Goal: Transaction & Acquisition: Purchase product/service

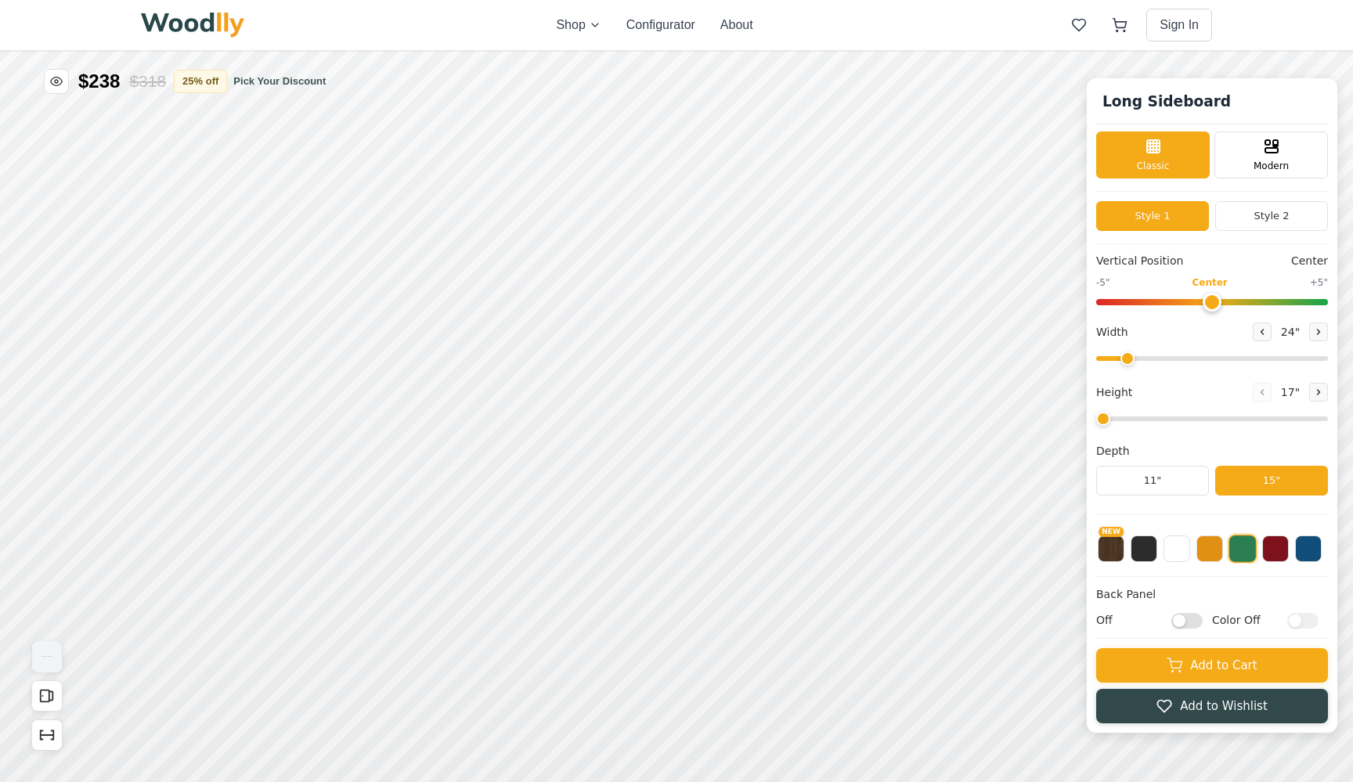
type input "64"
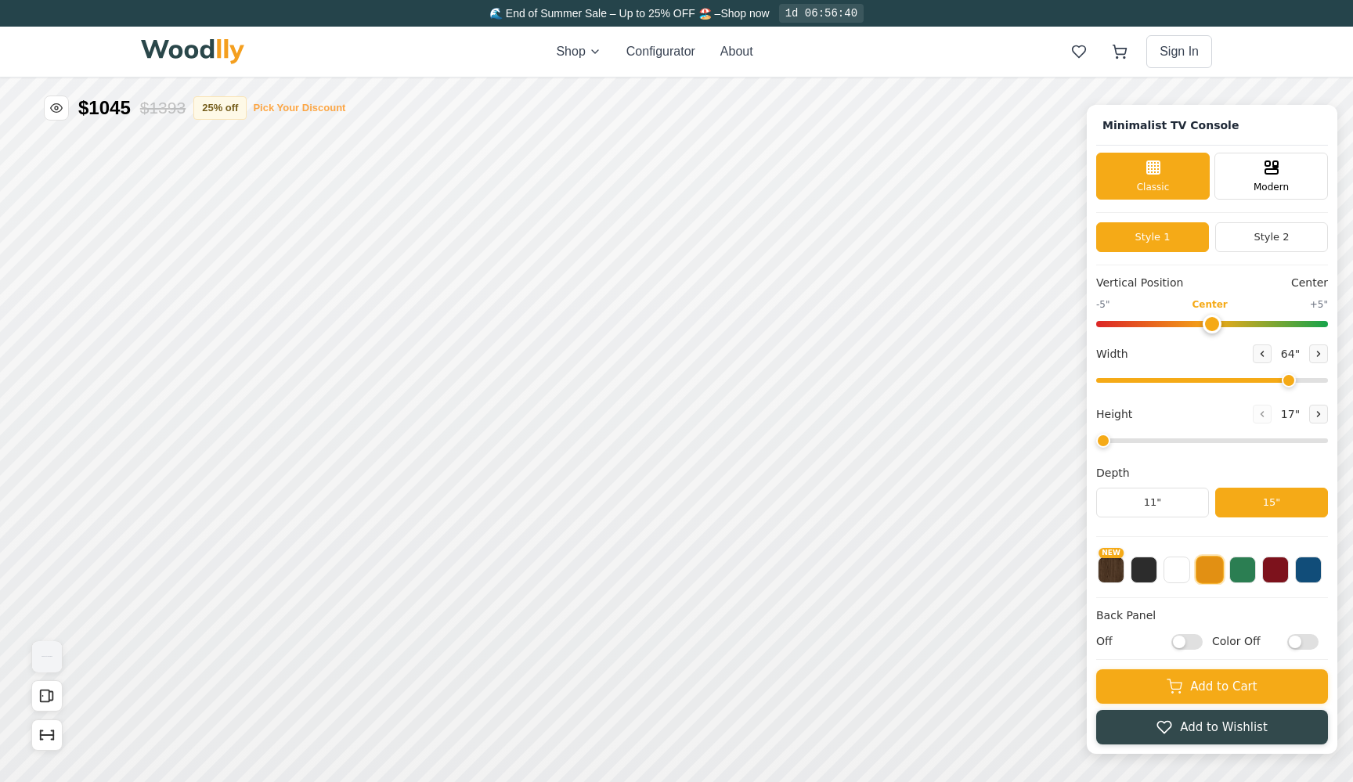
click at [296, 107] on button "Pick Your Discount" at bounding box center [299, 108] width 92 height 16
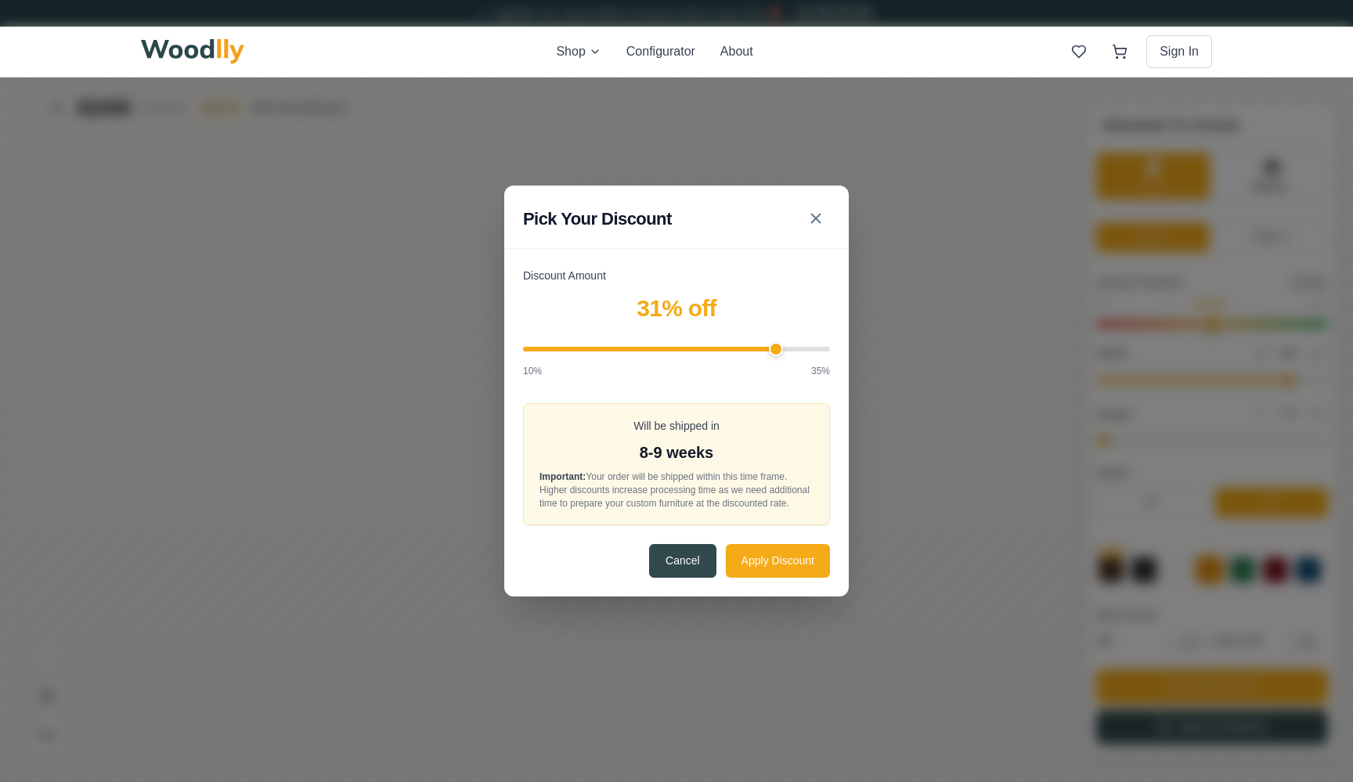
drag, startPoint x: 706, startPoint y: 345, endPoint x: 775, endPoint y: 344, distance: 69.7
click at [775, 347] on input "Discount Amount" at bounding box center [676, 349] width 307 height 5
drag, startPoint x: 775, startPoint y: 344, endPoint x: 766, endPoint y: 345, distance: 9.4
type input "30"
click at [766, 347] on input "Discount Amount" at bounding box center [676, 349] width 307 height 5
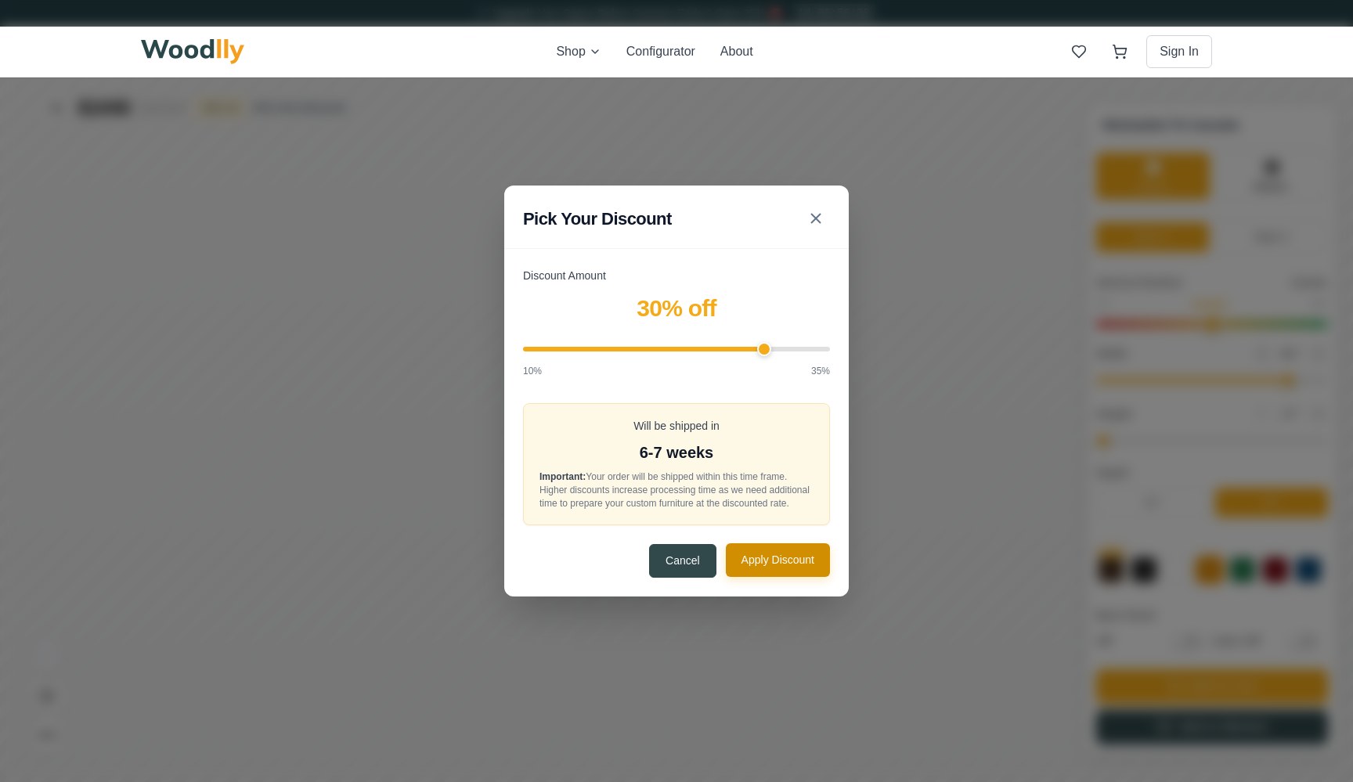
click at [760, 555] on button "Apply Discount" at bounding box center [778, 560] width 104 height 34
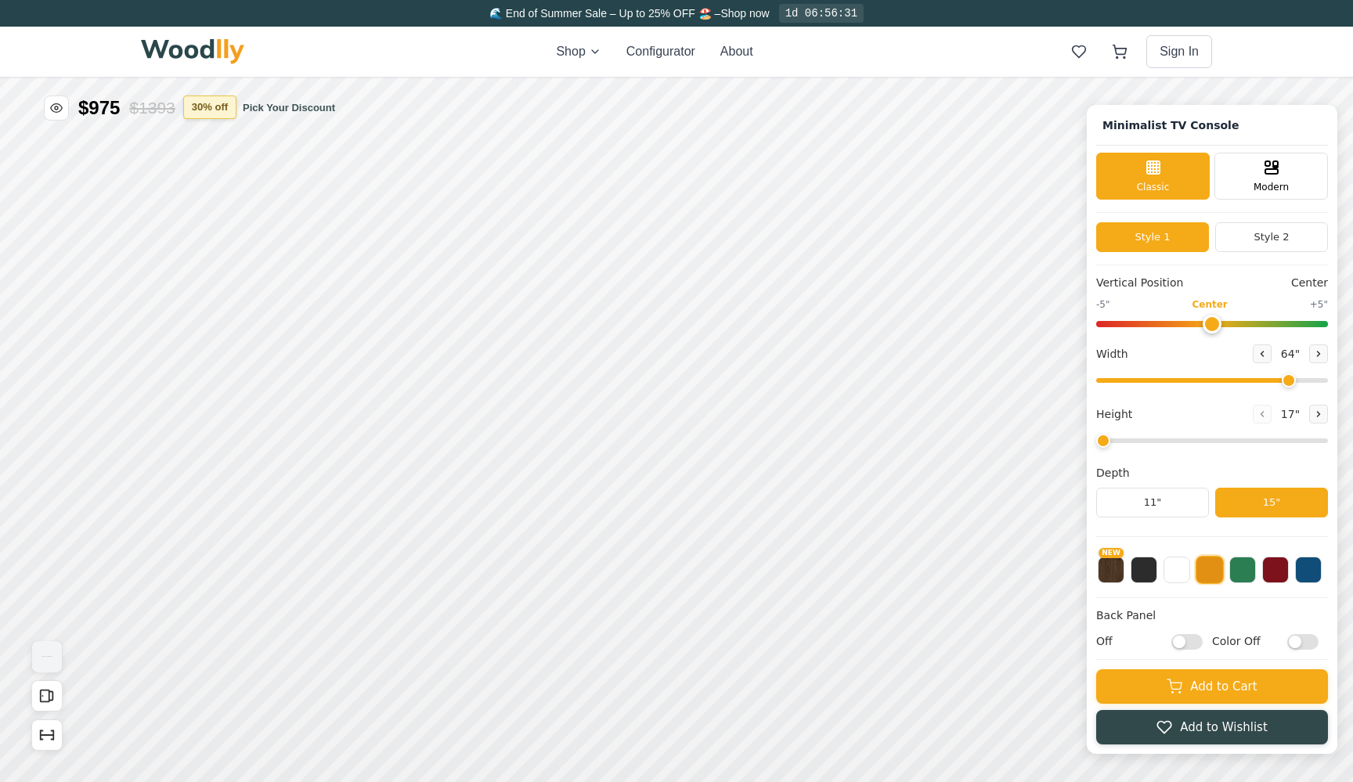
click at [225, 113] on button "30 % off" at bounding box center [209, 107] width 53 height 23
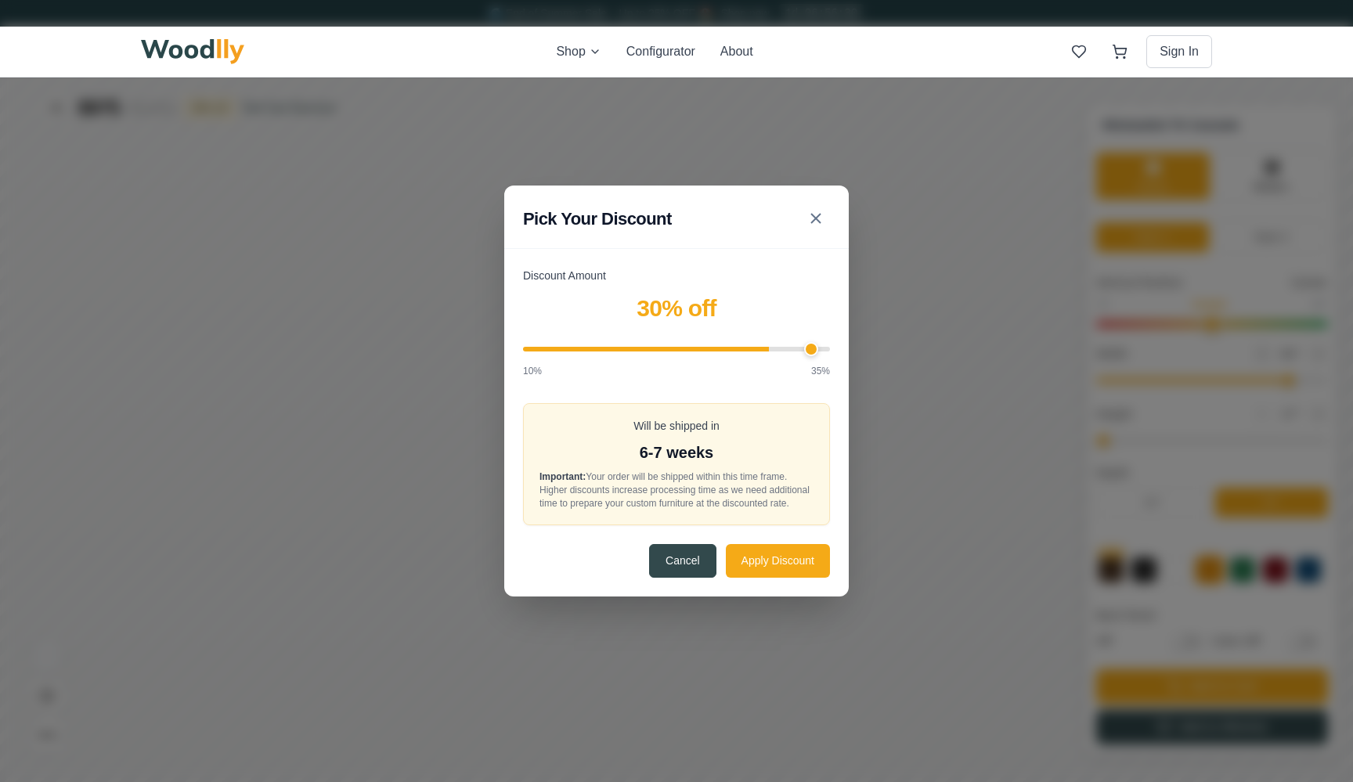
type input "35"
drag, startPoint x: 763, startPoint y: 341, endPoint x: 938, endPoint y: 351, distance: 175.7
click at [938, 351] on div "Pick Your Discount Discount Amount 35 % off 10% 35% Will be shipped in 8-9 week…" at bounding box center [676, 391] width 1353 height 782
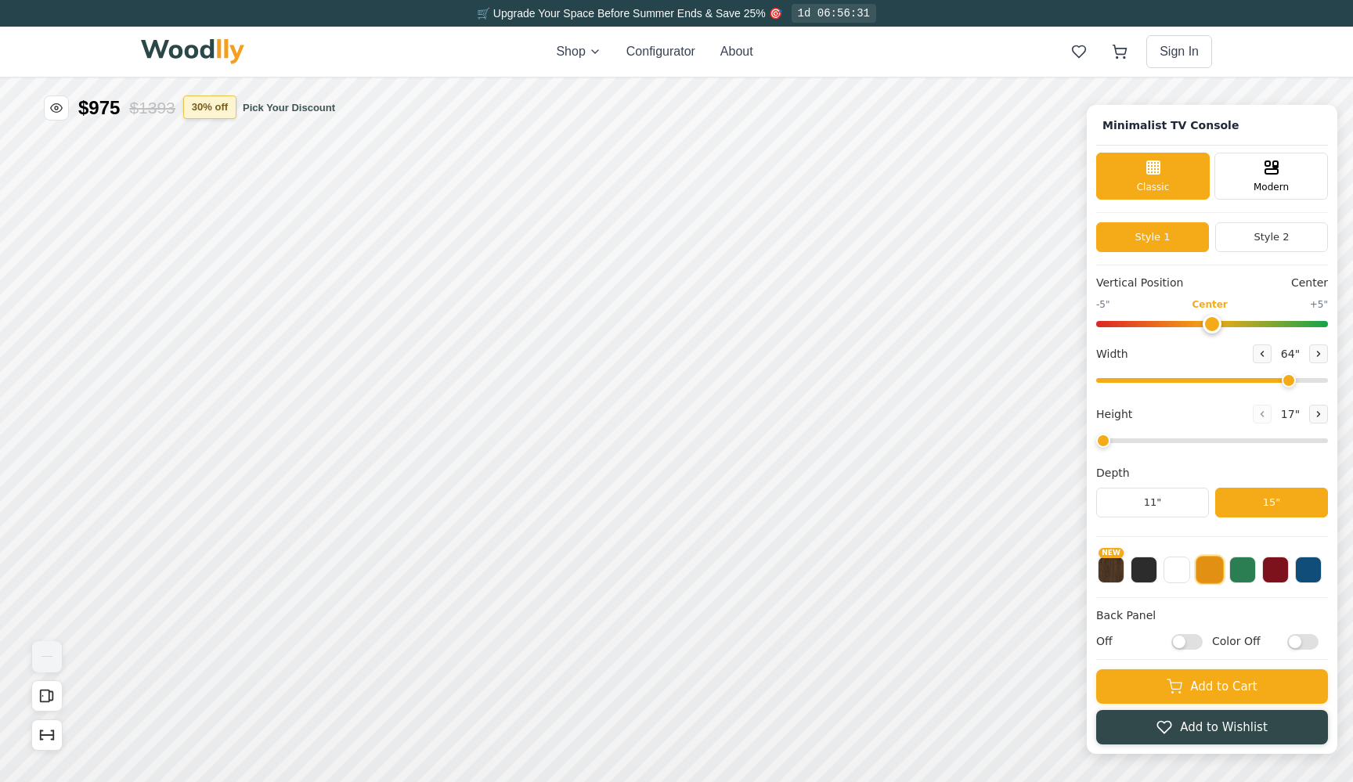
click at [208, 113] on button "30 % off" at bounding box center [209, 107] width 53 height 23
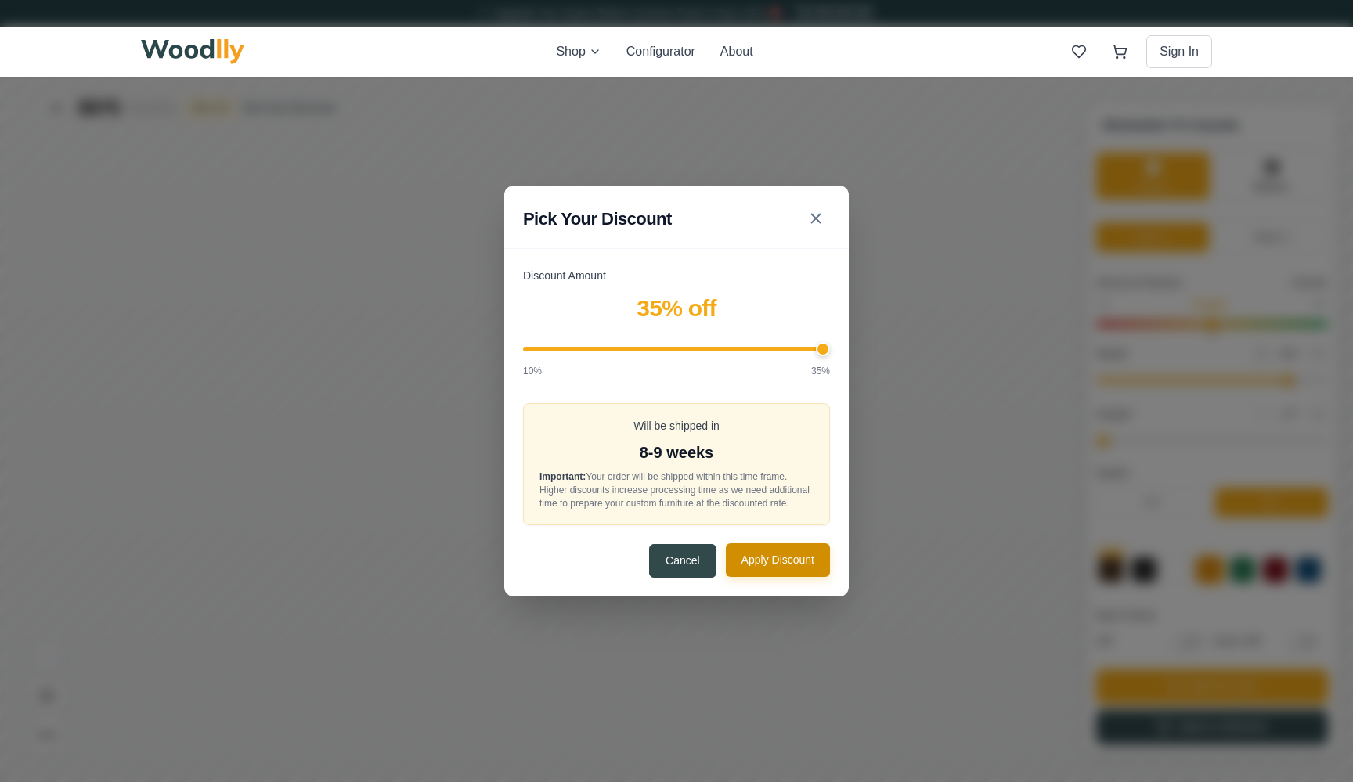
click at [778, 560] on button "Apply Discount" at bounding box center [778, 560] width 104 height 34
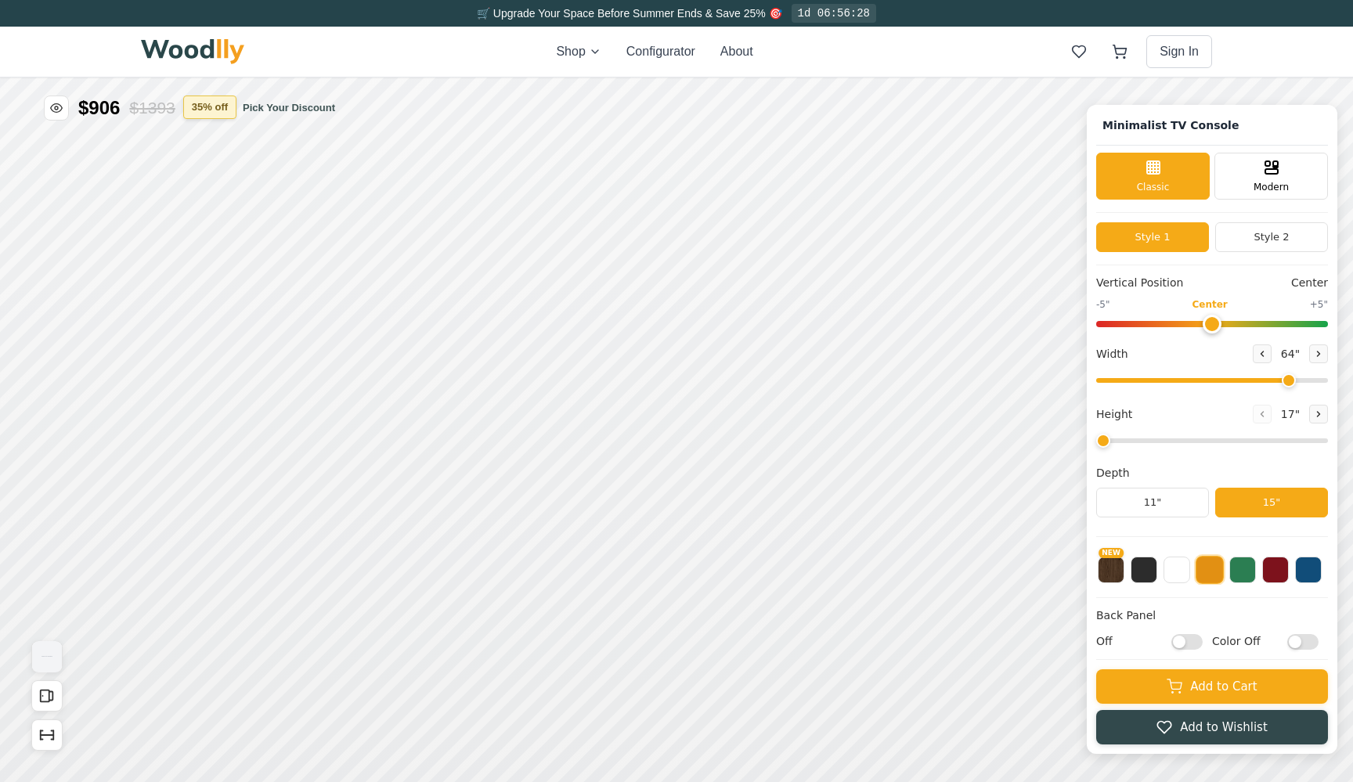
click at [200, 112] on button "35 % off" at bounding box center [209, 107] width 53 height 23
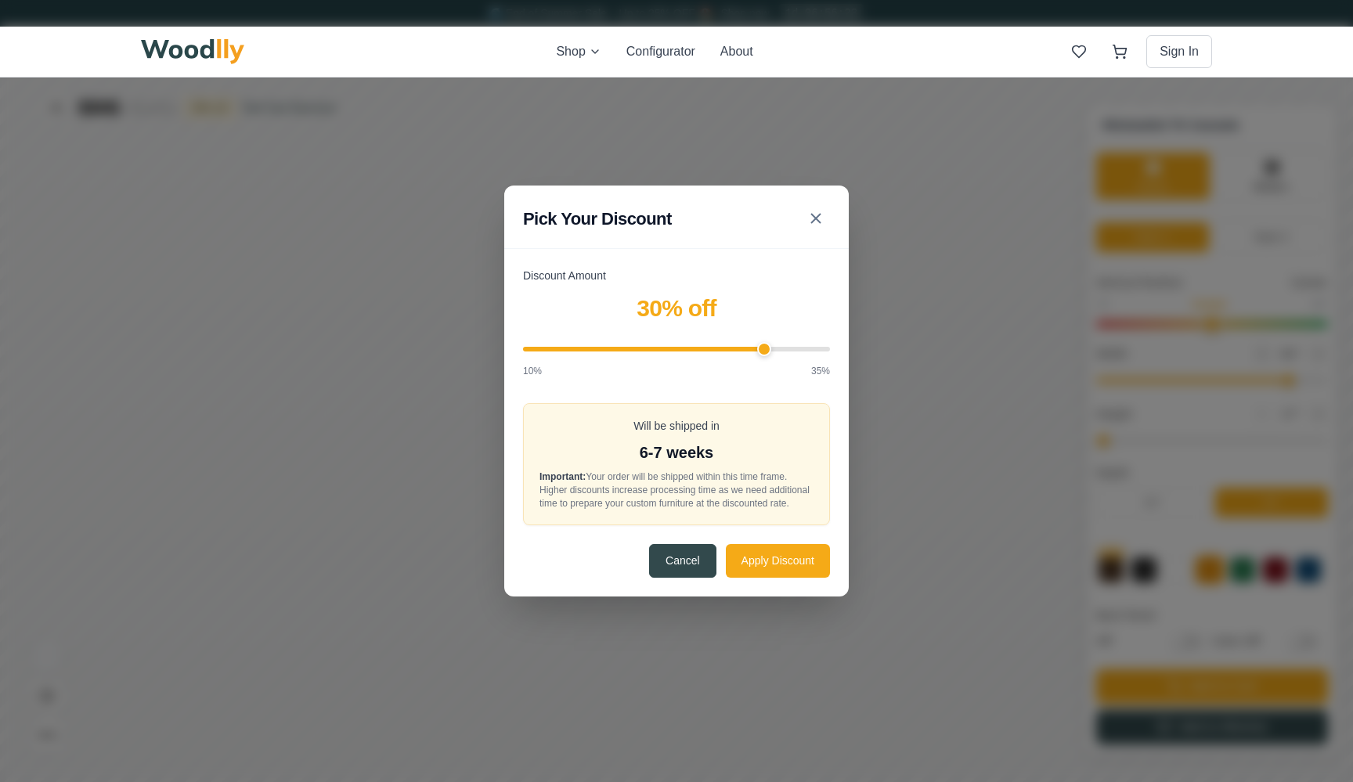
type input "30"
click at [764, 347] on input "Discount Amount" at bounding box center [676, 349] width 307 height 5
click at [763, 577] on button "Apply Discount" at bounding box center [778, 560] width 104 height 34
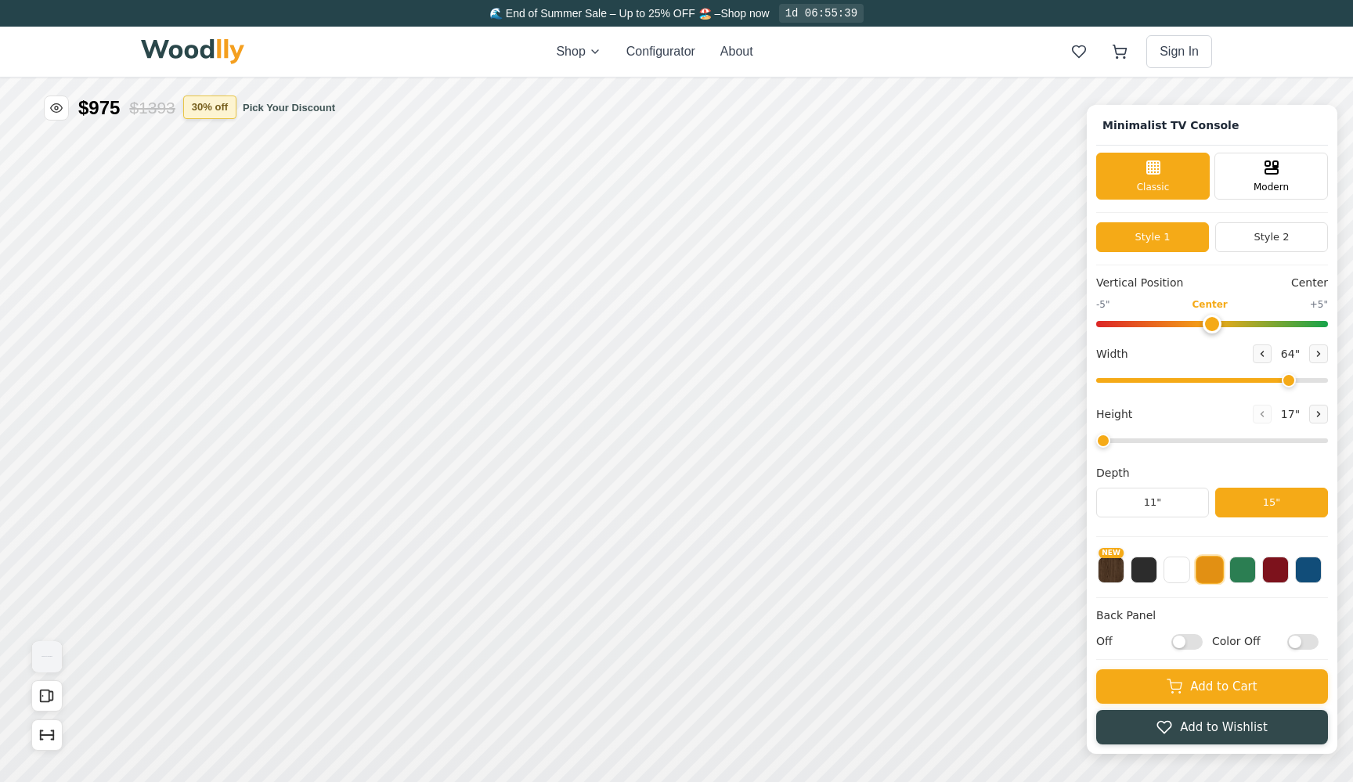
click at [233, 111] on button "30 % off" at bounding box center [209, 107] width 53 height 23
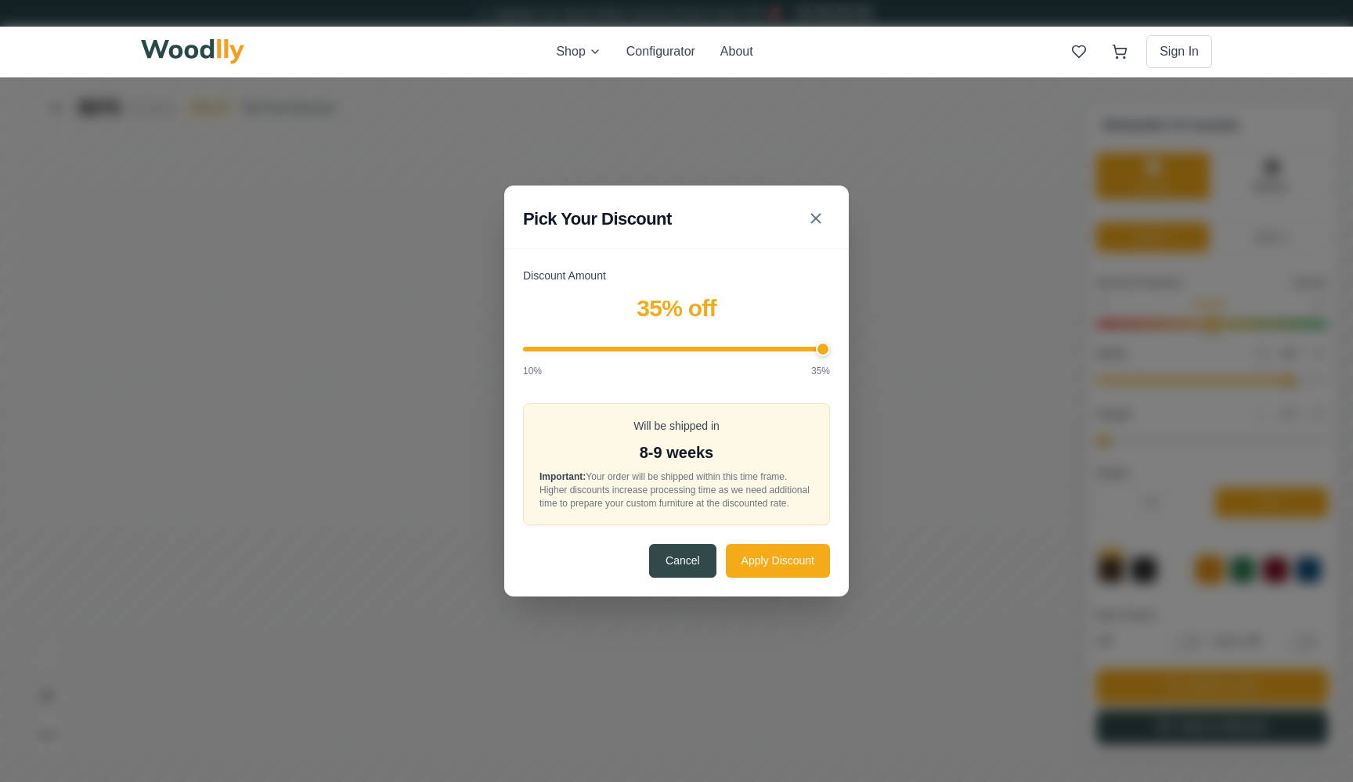
drag, startPoint x: 766, startPoint y: 346, endPoint x: 824, endPoint y: 340, distance: 58.3
type input "35"
click at [824, 347] on input "Discount Amount" at bounding box center [676, 349] width 307 height 5
click at [818, 209] on icon at bounding box center [816, 218] width 19 height 19
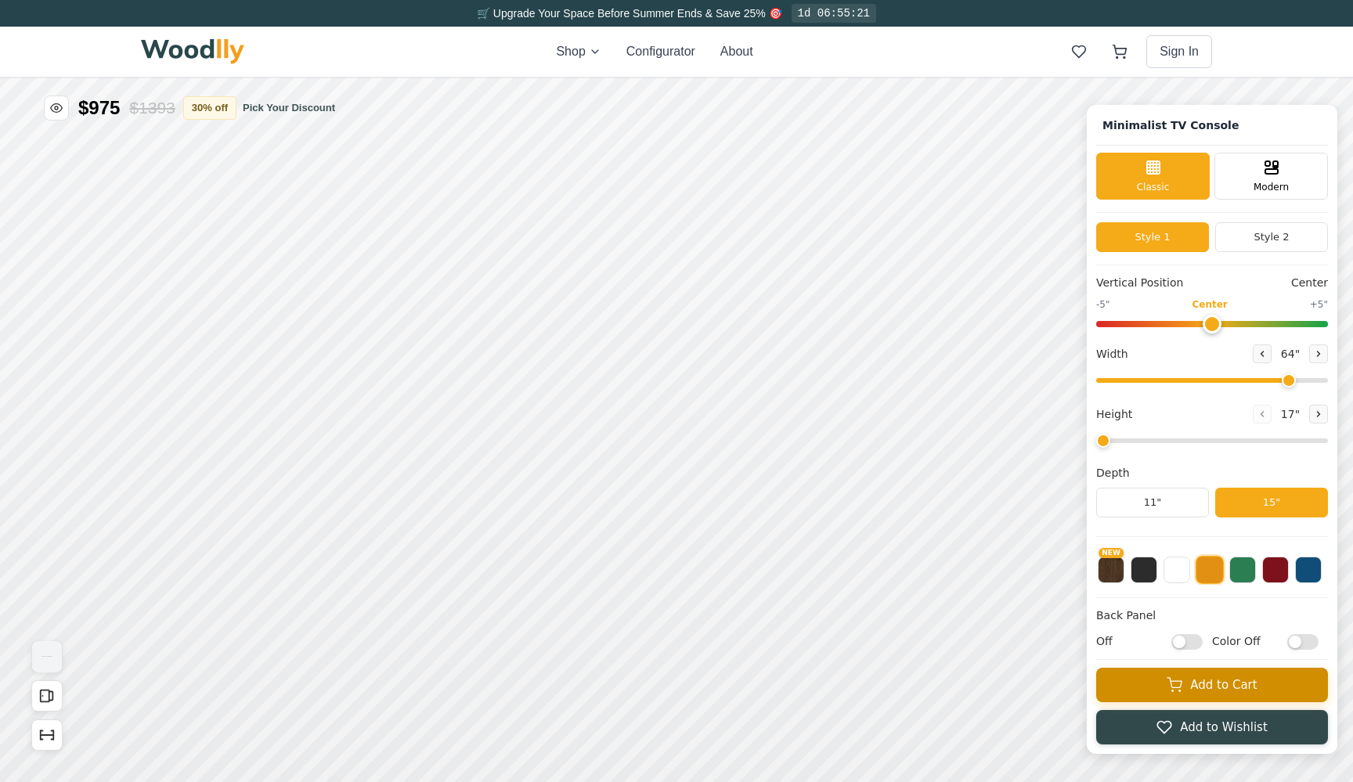
click at [1150, 677] on button "Add to Cart" at bounding box center [1212, 685] width 232 height 34
click at [1123, 57] on icon at bounding box center [1120, 52] width 16 height 16
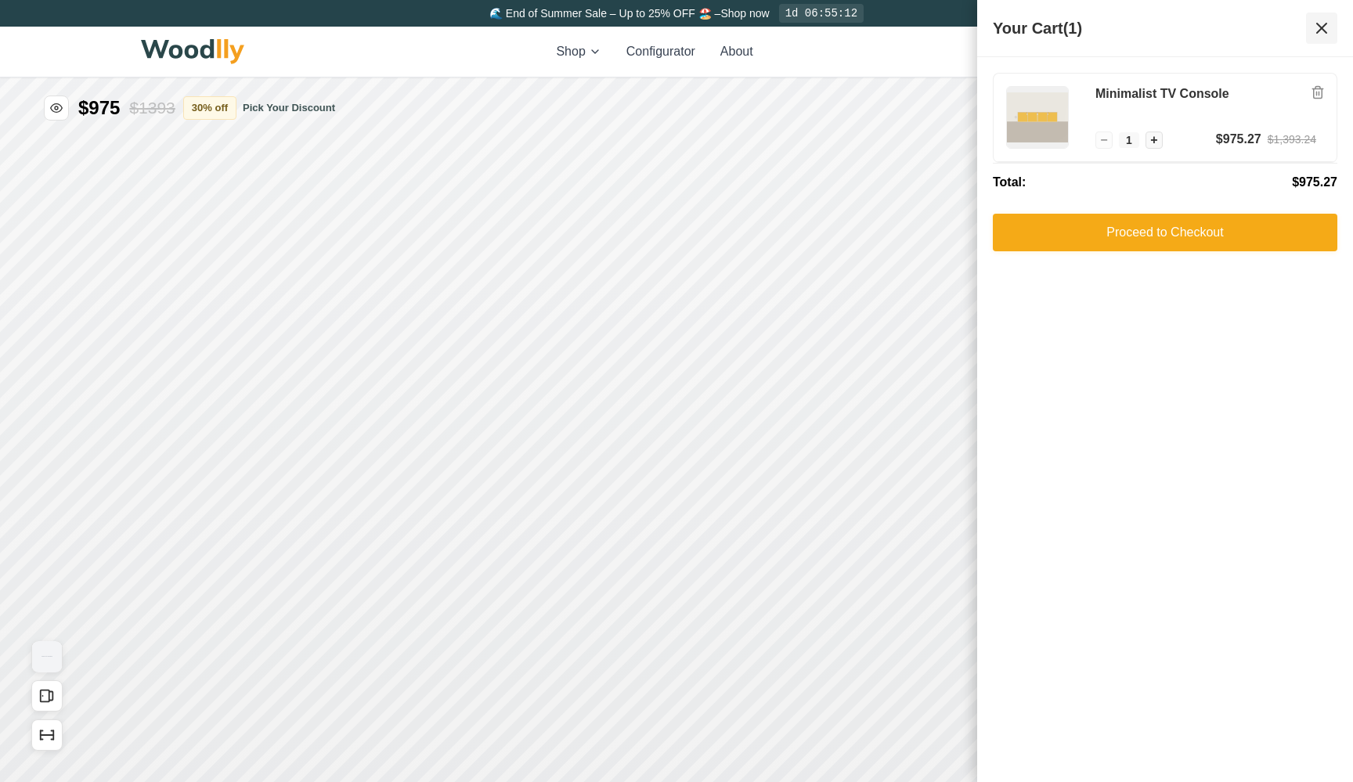
click at [1323, 29] on icon at bounding box center [1321, 27] width 9 height 9
